Goal: Book appointment/travel/reservation

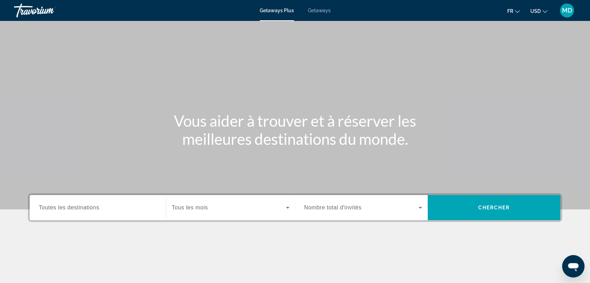
click at [54, 206] on span "Toutes les destinations" at bounding box center [69, 208] width 60 height 6
click at [54, 206] on input "Destination Toutes les destinations" at bounding box center [98, 208] width 118 height 8
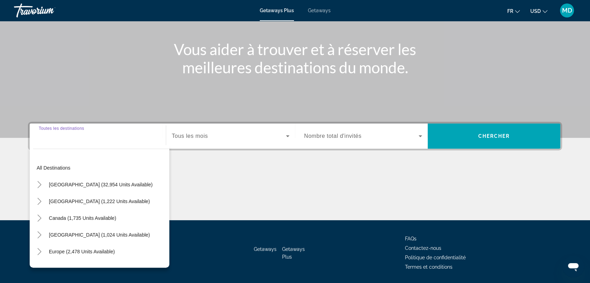
scroll to position [94, 0]
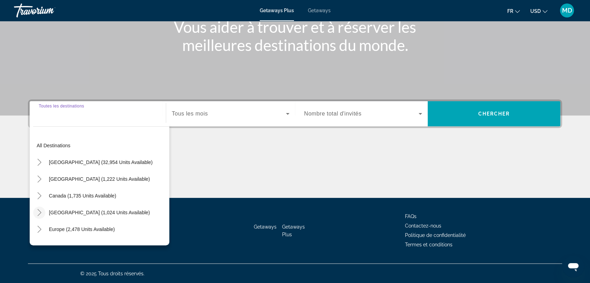
click at [42, 209] on icon "Toggle Caribbean & Atlantic Islands (1,024 units available)" at bounding box center [39, 212] width 7 height 7
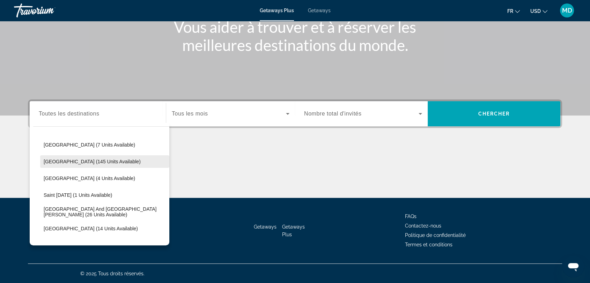
scroll to position [118, 0]
click at [322, 10] on span "Getaways" at bounding box center [319, 11] width 23 height 6
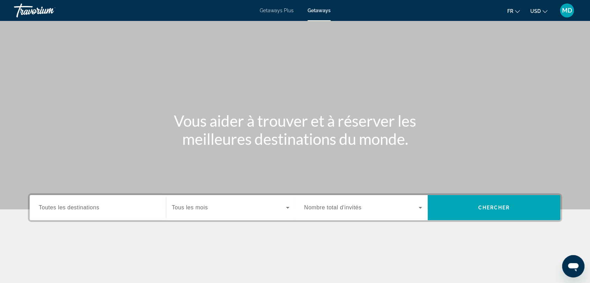
click at [534, 6] on button "USD USD ($) MXN (Mex$) CAD (Can$) GBP (£) EUR (€) AUD (A$) NZD (NZ$) CNY (CN¥)" at bounding box center [538, 11] width 17 height 10
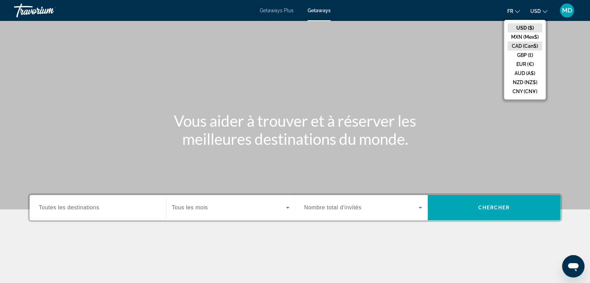
click at [524, 46] on button "CAD (Can$)" at bounding box center [524, 46] width 35 height 9
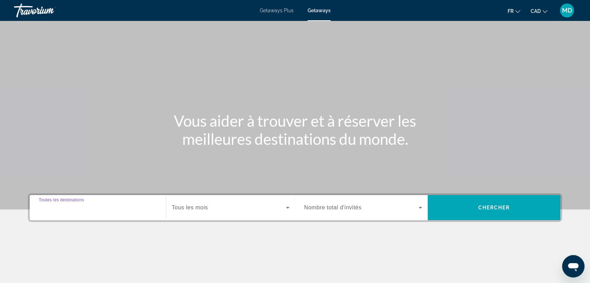
click at [105, 204] on input "Destination Toutes les destinations" at bounding box center [98, 208] width 118 height 8
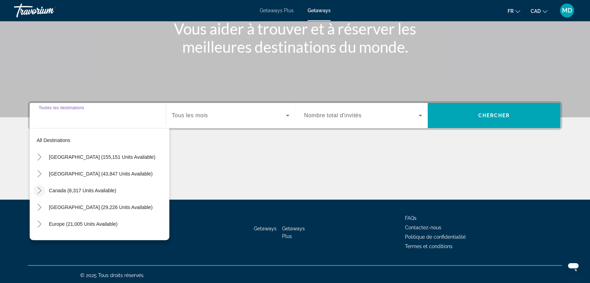
scroll to position [94, 0]
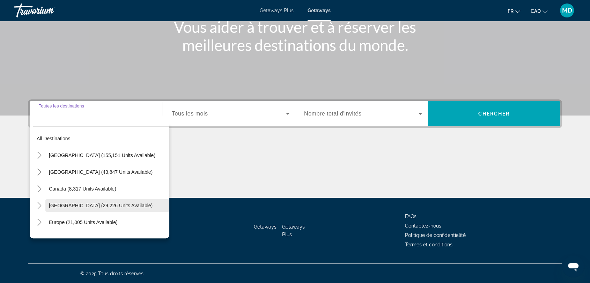
click at [50, 205] on span "[GEOGRAPHIC_DATA] (29,226 units available)" at bounding box center [101, 206] width 104 height 6
type input "**********"
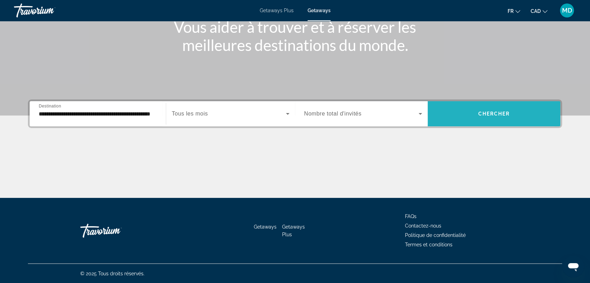
click at [469, 112] on span "Search widget" at bounding box center [494, 113] width 133 height 17
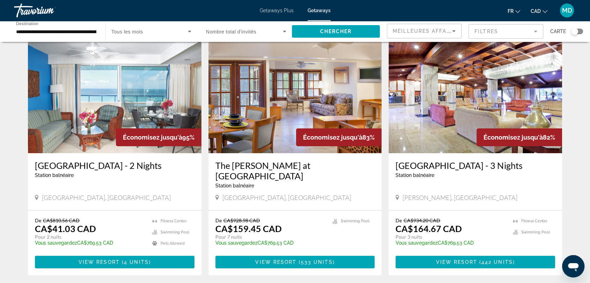
scroll to position [20, 0]
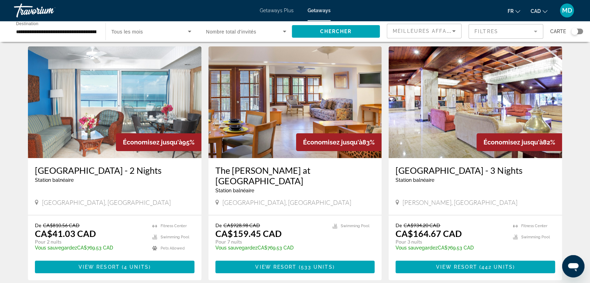
click at [282, 151] on img "Main content" at bounding box center [294, 102] width 173 height 112
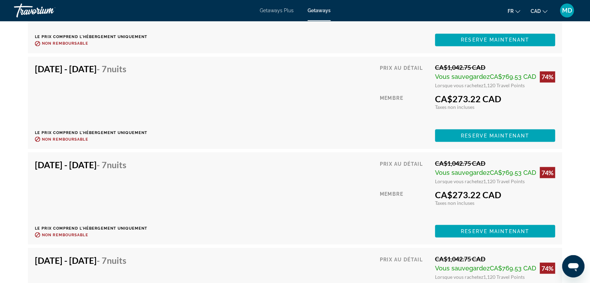
scroll to position [3851, 0]
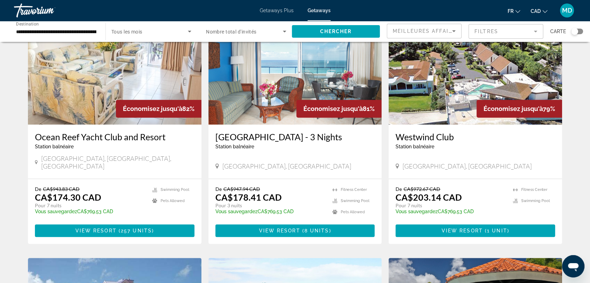
scroll to position [302, 0]
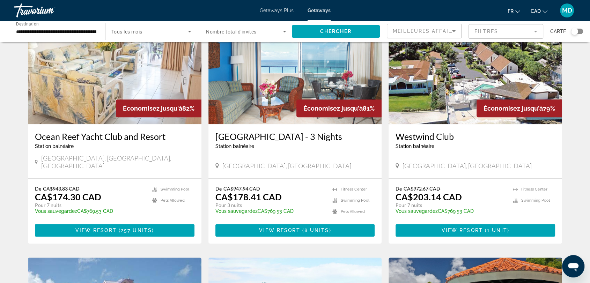
click at [156, 206] on ul "Swimming Pool Pets Allowed" at bounding box center [173, 202] width 42 height 33
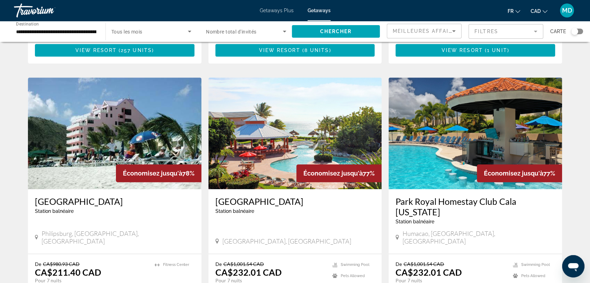
scroll to position [521, 0]
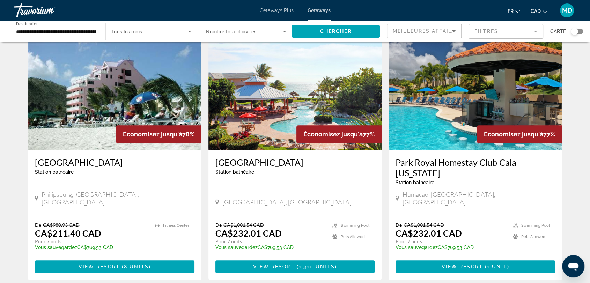
click at [318, 110] on img "Main content" at bounding box center [294, 94] width 173 height 112
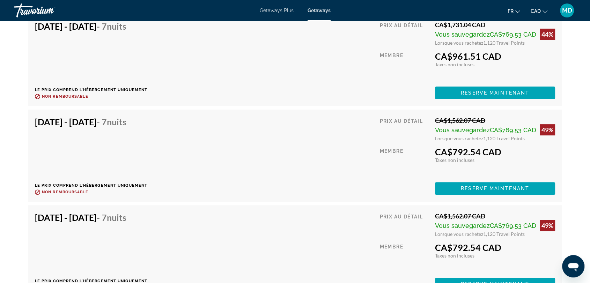
scroll to position [5482, 0]
